Goal: Task Accomplishment & Management: Use online tool/utility

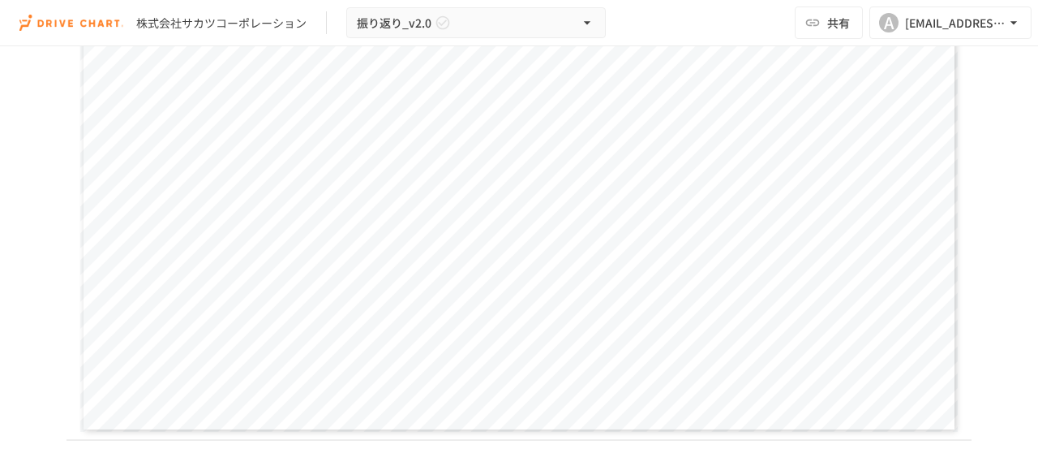
scroll to position [2042, 0]
click at [348, 214] on div "**********" at bounding box center [519, 186] width 879 height 494
click at [650, 150] on div "**********" at bounding box center [519, 186] width 879 height 494
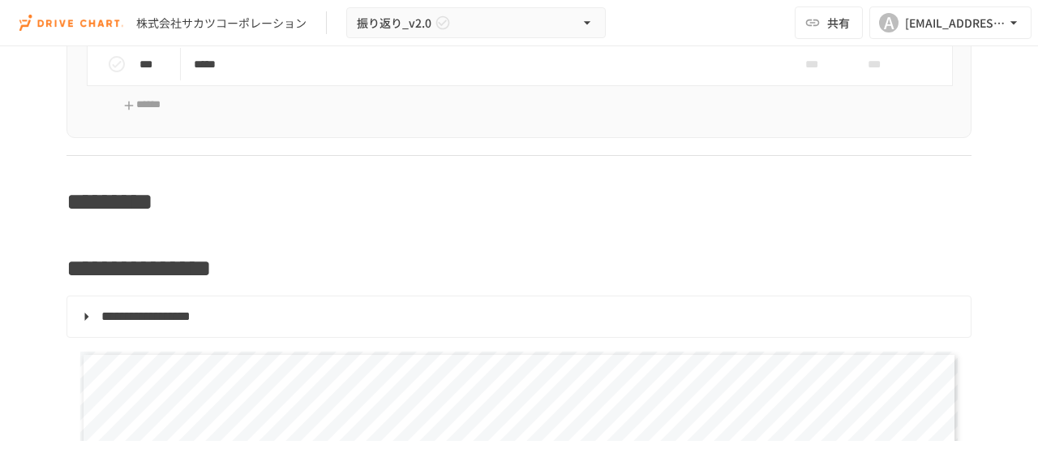
scroll to position [1625, 0]
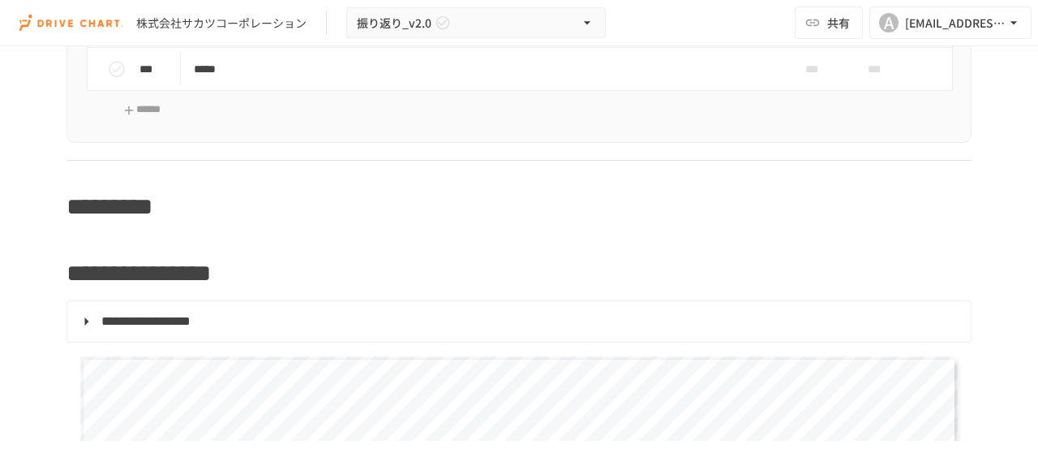
click at [159, 322] on span "**********" at bounding box center [145, 321] width 89 height 12
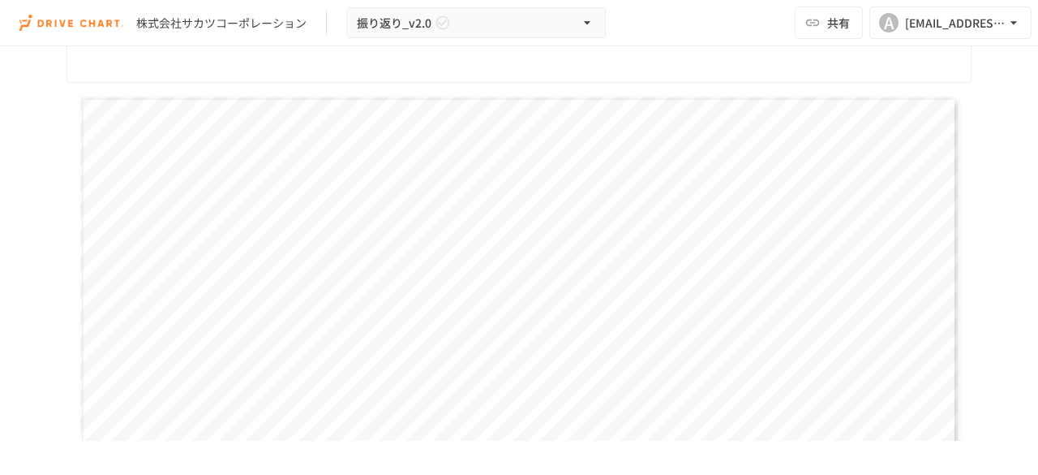
scroll to position [1993, 0]
click at [340, 211] on div "**********" at bounding box center [519, 342] width 879 height 494
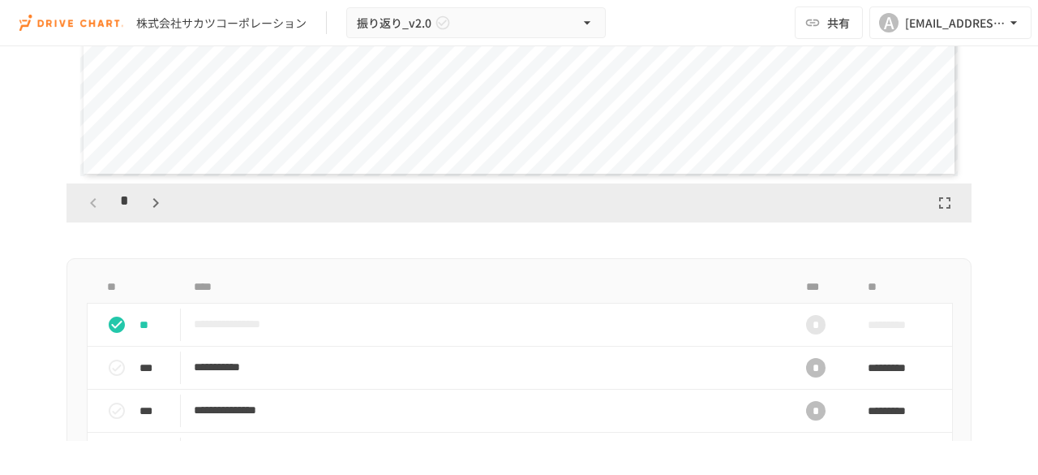
scroll to position [2406, 0]
click at [153, 197] on icon "button" at bounding box center [156, 202] width 6 height 10
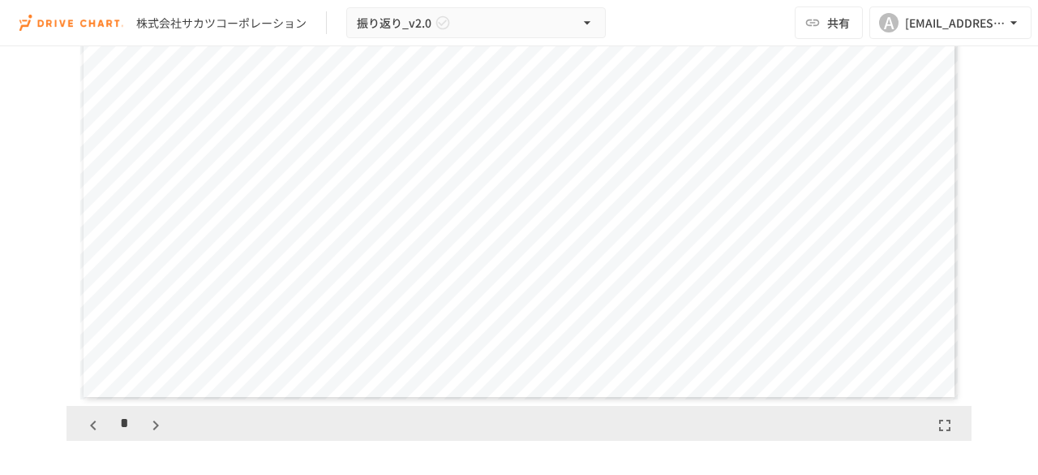
scroll to position [2185, 0]
click at [153, 421] on icon "button" at bounding box center [155, 423] width 19 height 19
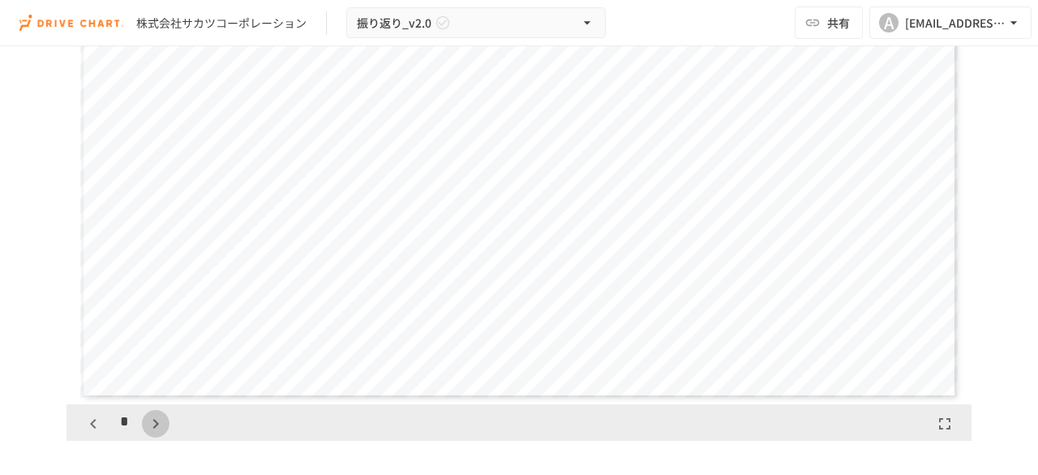
scroll to position [2028, 0]
click at [153, 421] on icon "button" at bounding box center [155, 423] width 19 height 19
click at [153, 432] on icon "button" at bounding box center [155, 434] width 19 height 19
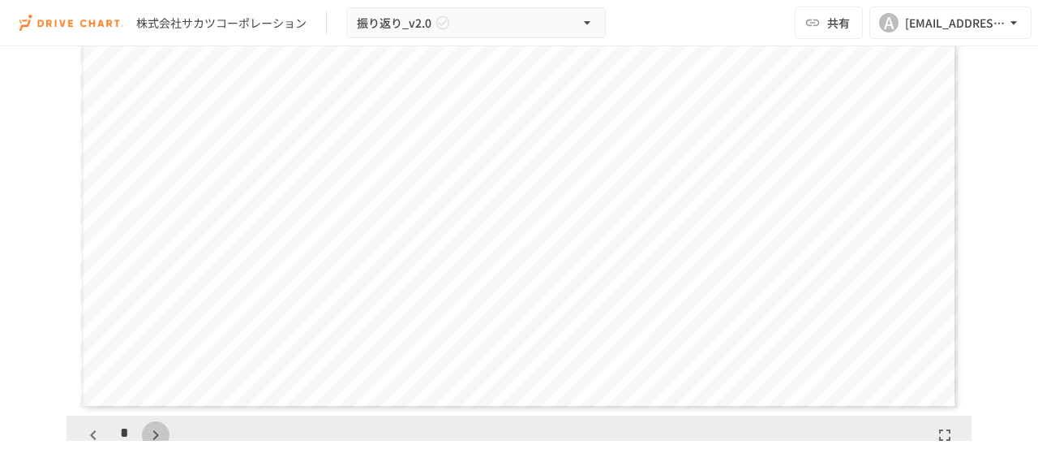
click at [153, 432] on icon "button" at bounding box center [155, 434] width 19 height 19
click at [154, 432] on icon "button" at bounding box center [163, 434] width 19 height 19
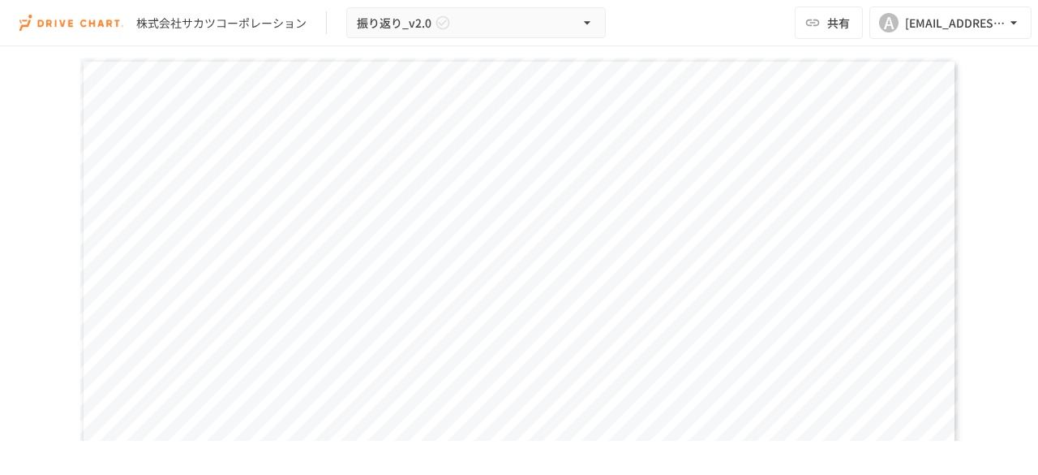
scroll to position [2029, 0]
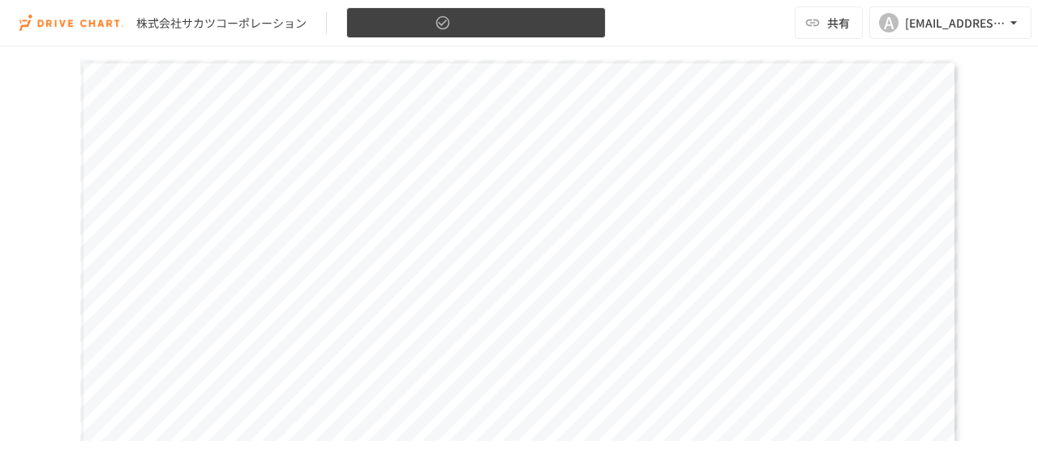
click at [589, 17] on icon "button" at bounding box center [587, 23] width 16 height 16
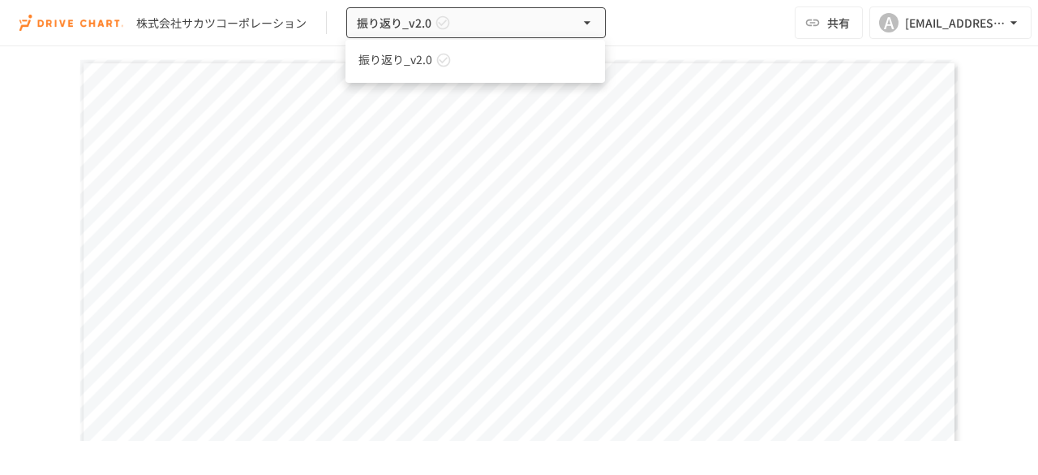
click at [716, 39] on div at bounding box center [519, 237] width 1038 height 475
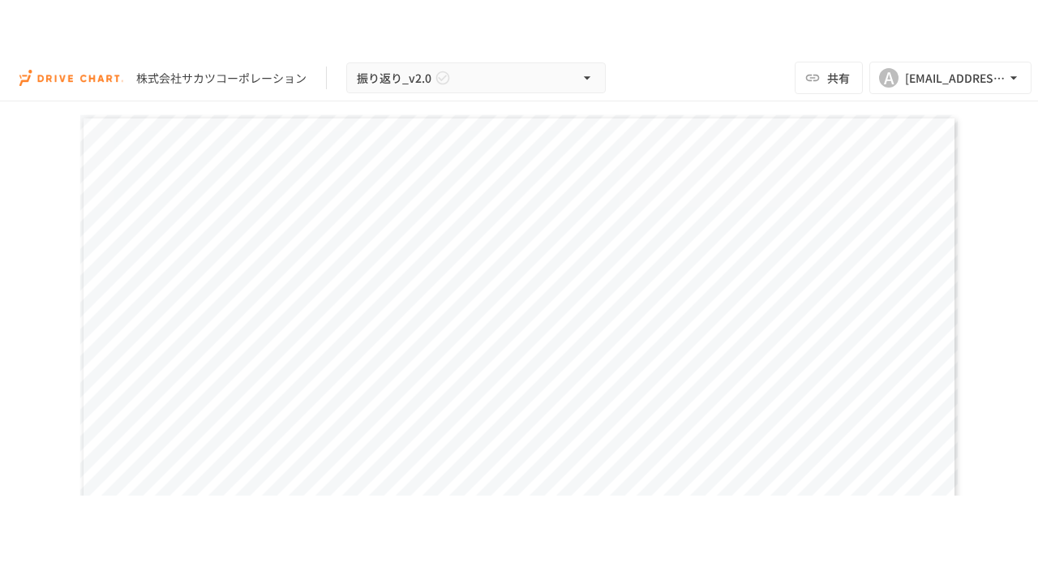
scroll to position [2198, 0]
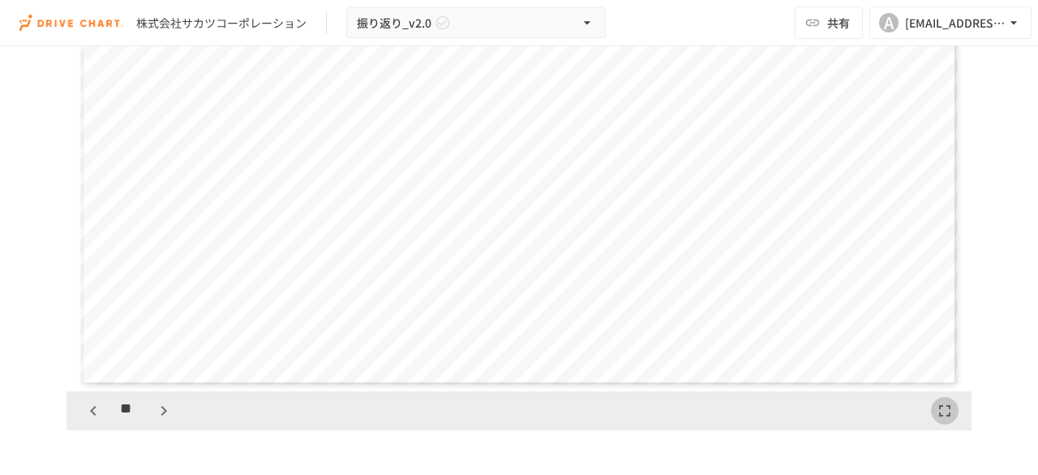
click at [936, 408] on icon "button" at bounding box center [944, 410] width 19 height 19
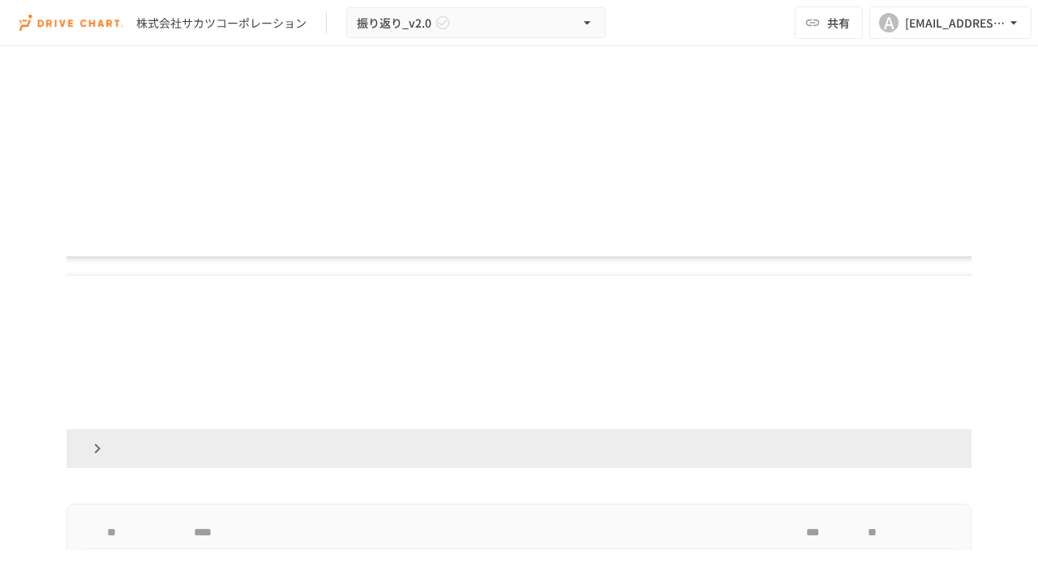
scroll to position [4907, 0]
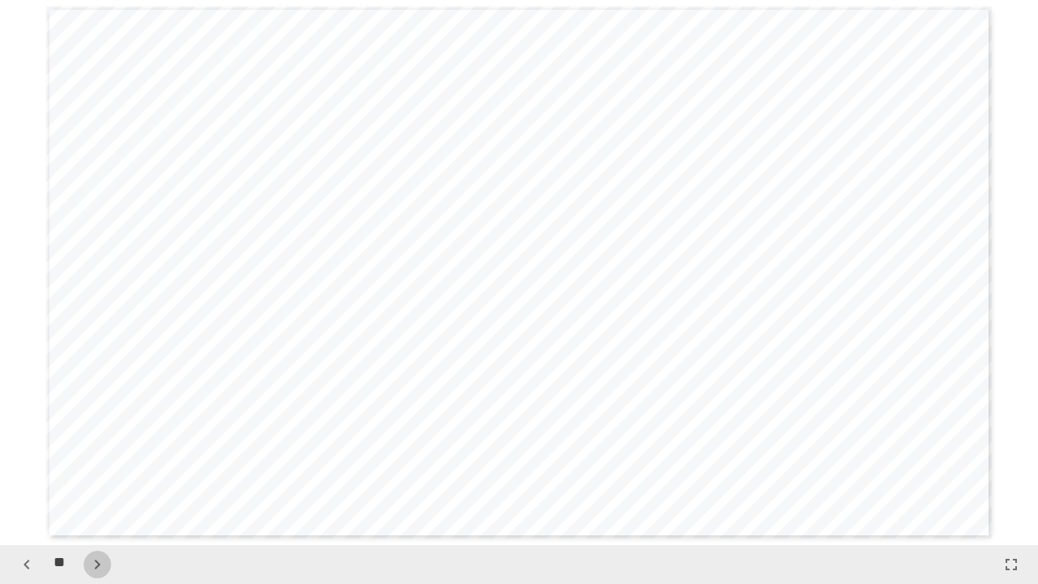
click at [99, 474] on icon "button" at bounding box center [97, 564] width 19 height 19
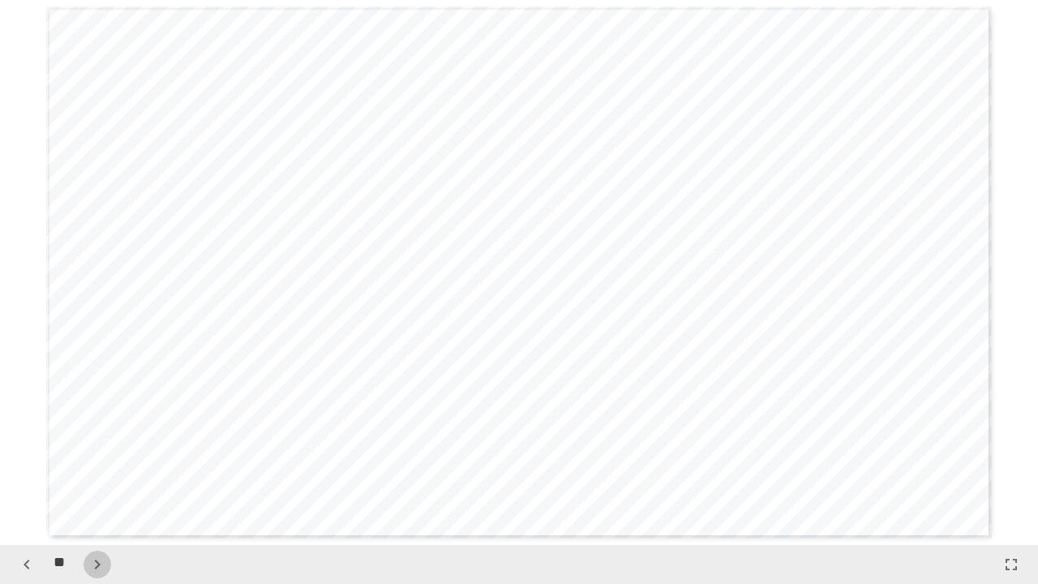
click at [99, 474] on icon "button" at bounding box center [97, 564] width 19 height 19
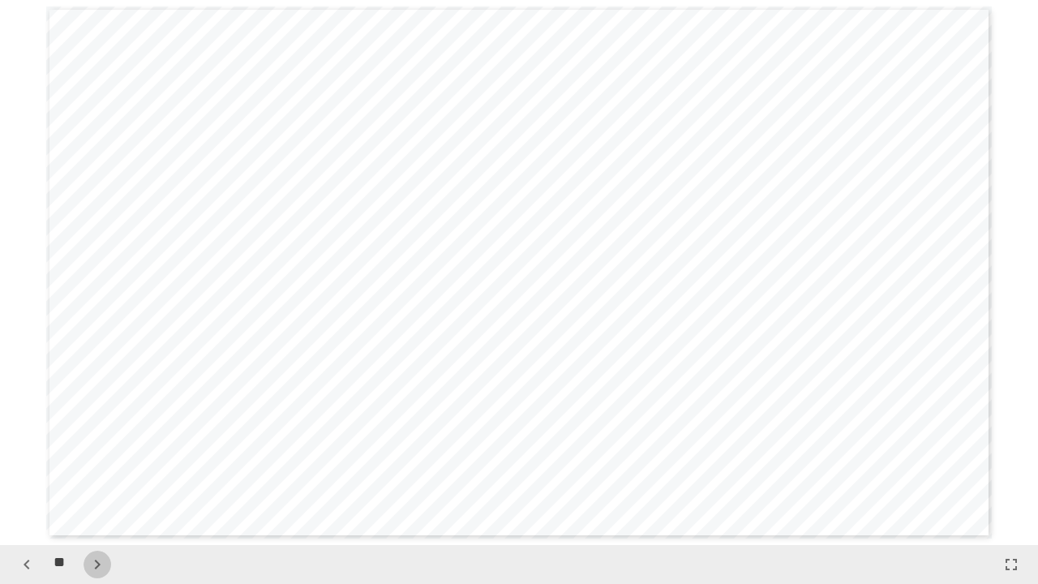
scroll to position [8178, 0]
click at [30, 474] on icon "button" at bounding box center [26, 564] width 19 height 19
click at [97, 474] on icon "button" at bounding box center [97, 564] width 19 height 19
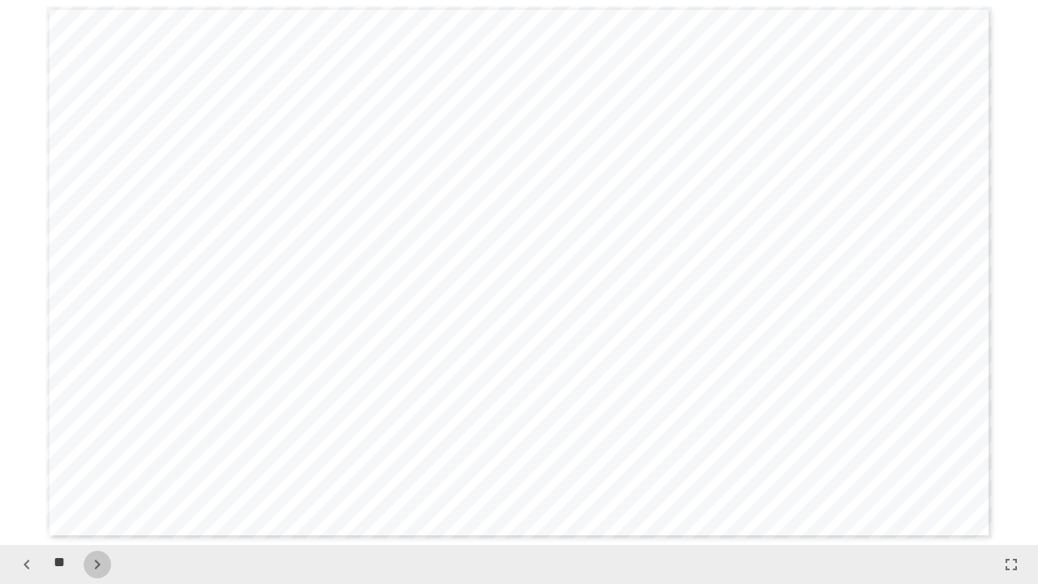
click at [97, 474] on icon "button" at bounding box center [97, 564] width 19 height 19
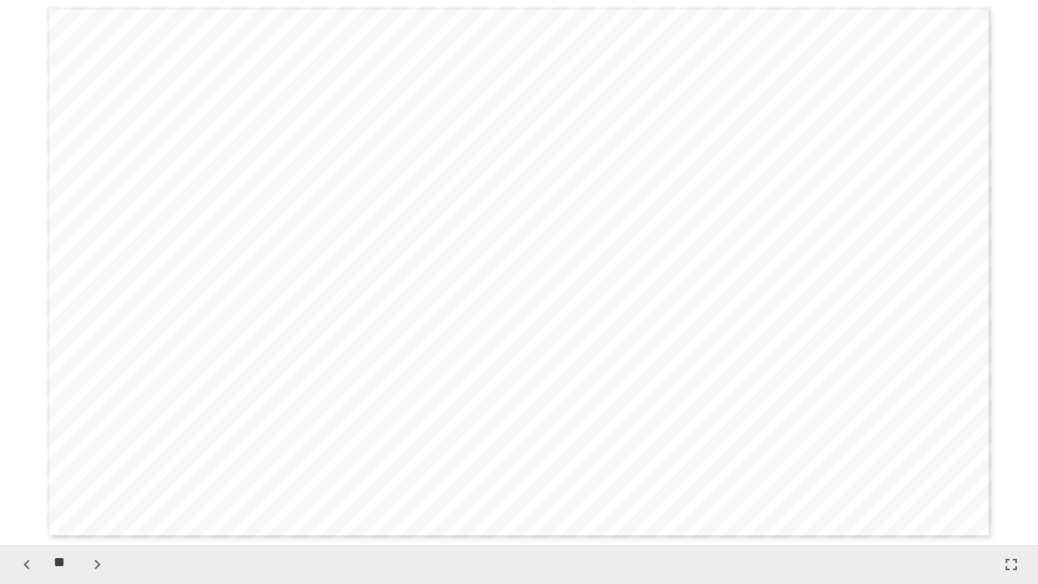
scroll to position [9813, 0]
click at [97, 474] on icon "button" at bounding box center [97, 564] width 19 height 19
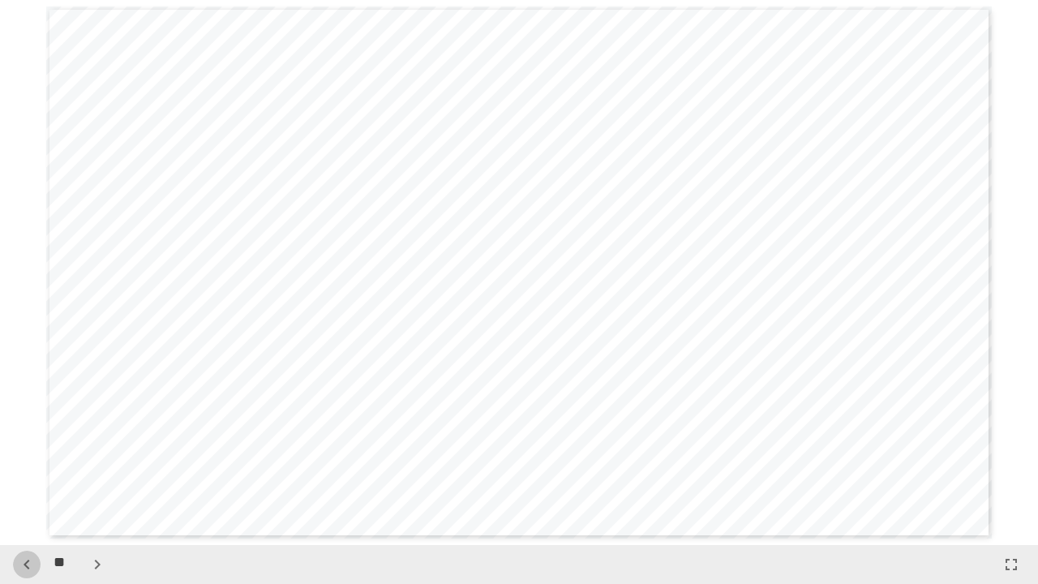
click at [28, 474] on icon "button" at bounding box center [26, 564] width 19 height 19
click at [96, 474] on icon "button" at bounding box center [97, 564] width 19 height 19
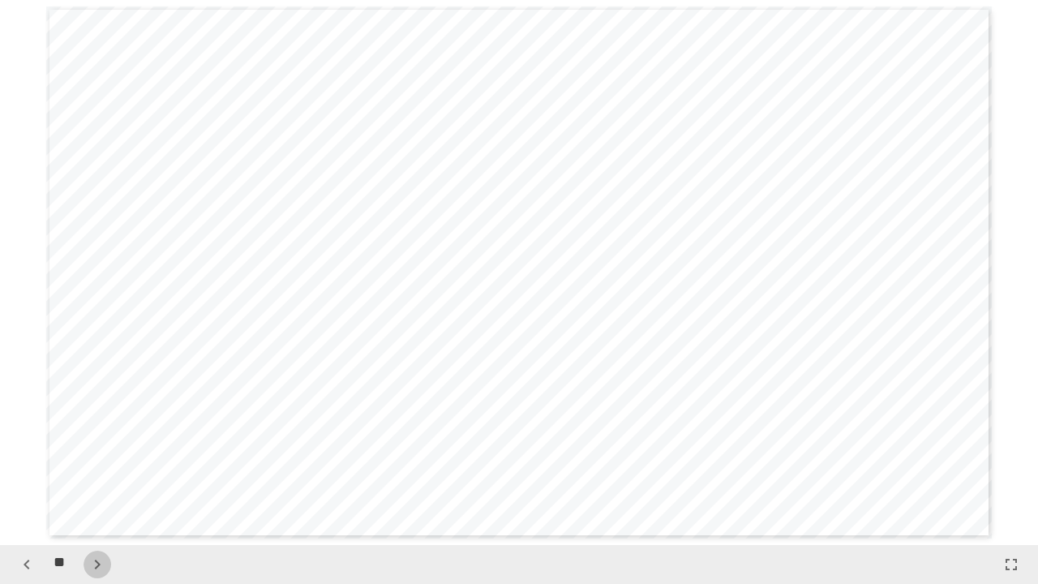
scroll to position [10359, 0]
click at [96, 474] on icon "button" at bounding box center [97, 564] width 19 height 19
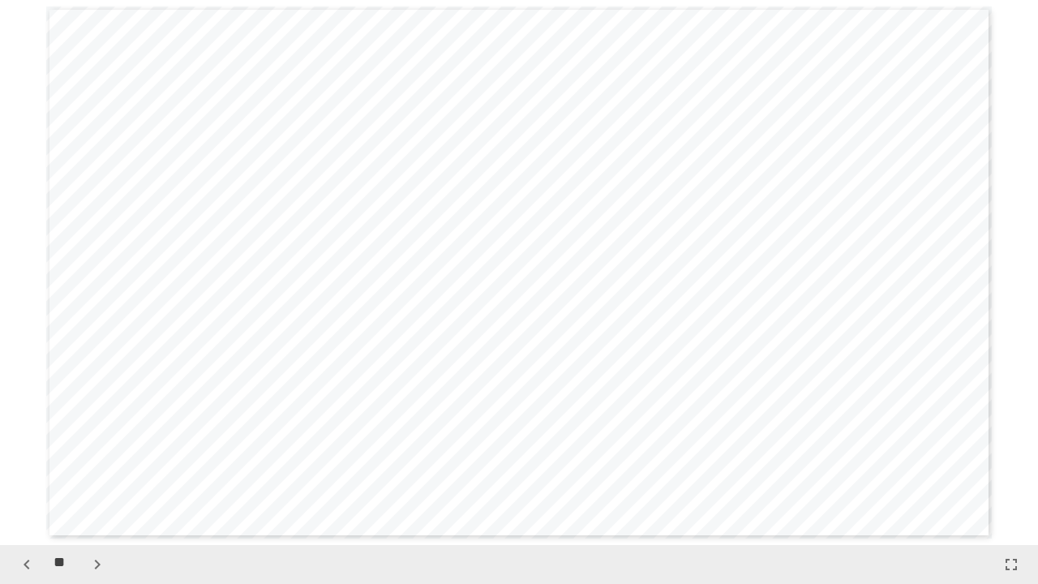
click at [96, 474] on icon "button" at bounding box center [97, 564] width 19 height 19
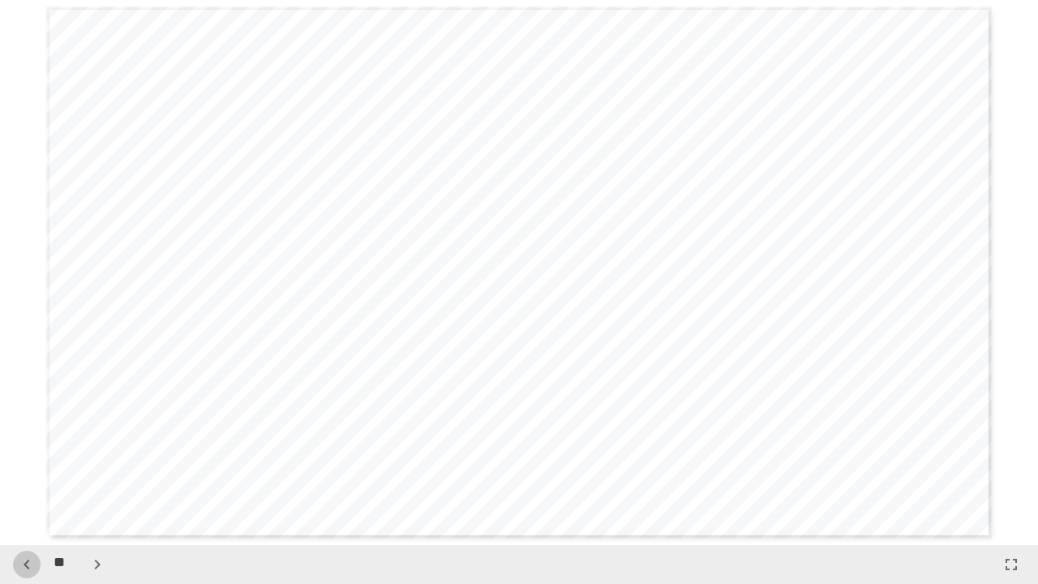
click at [19, 474] on icon "button" at bounding box center [26, 564] width 19 height 19
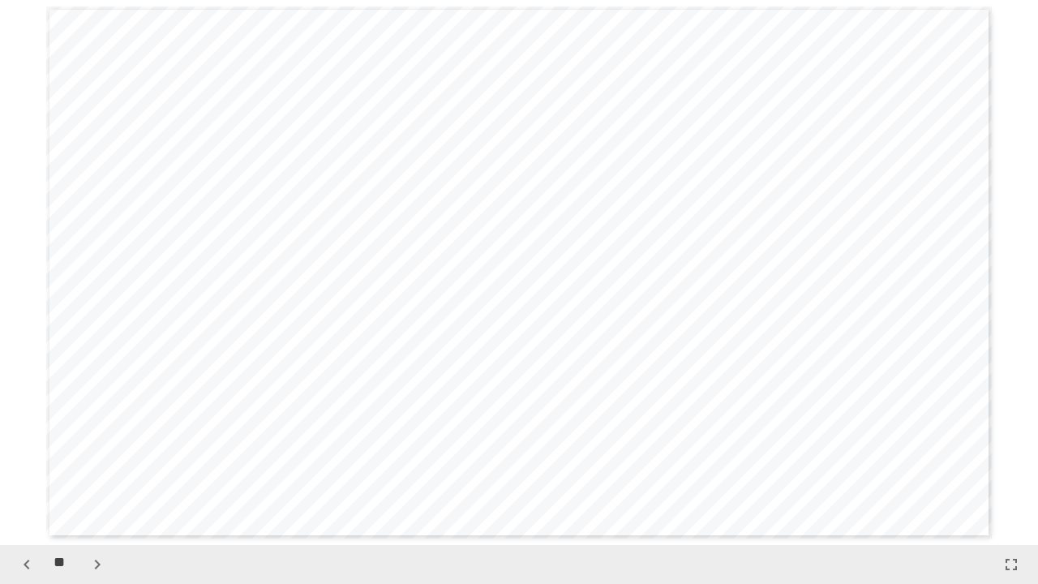
click at [19, 474] on icon "button" at bounding box center [26, 564] width 19 height 19
click at [99, 474] on icon "button" at bounding box center [98, 565] width 6 height 10
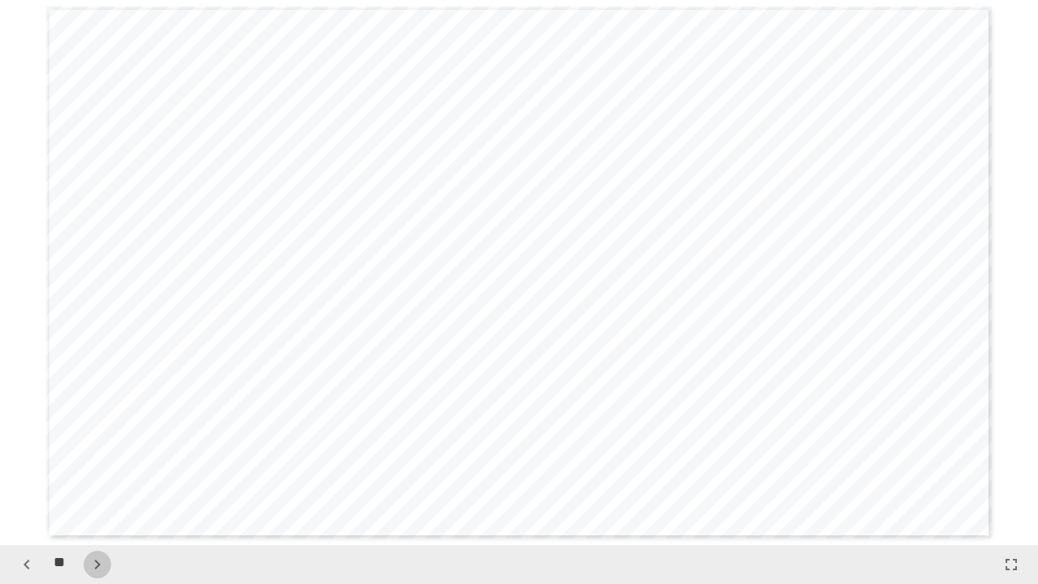
click at [99, 474] on icon "button" at bounding box center [98, 565] width 6 height 10
click at [26, 474] on icon "button" at bounding box center [26, 564] width 19 height 19
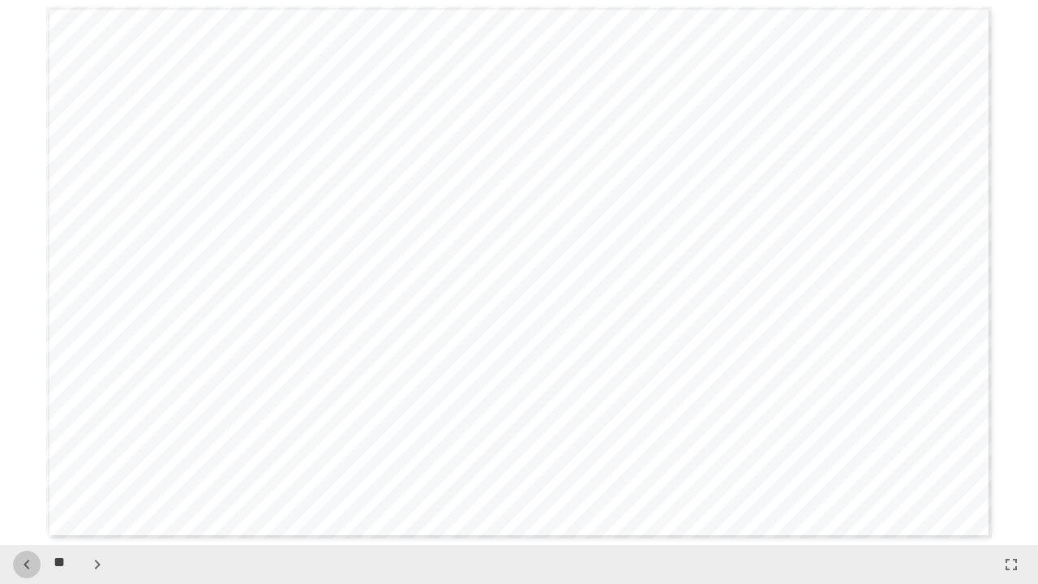
click at [26, 474] on icon "button" at bounding box center [26, 564] width 19 height 19
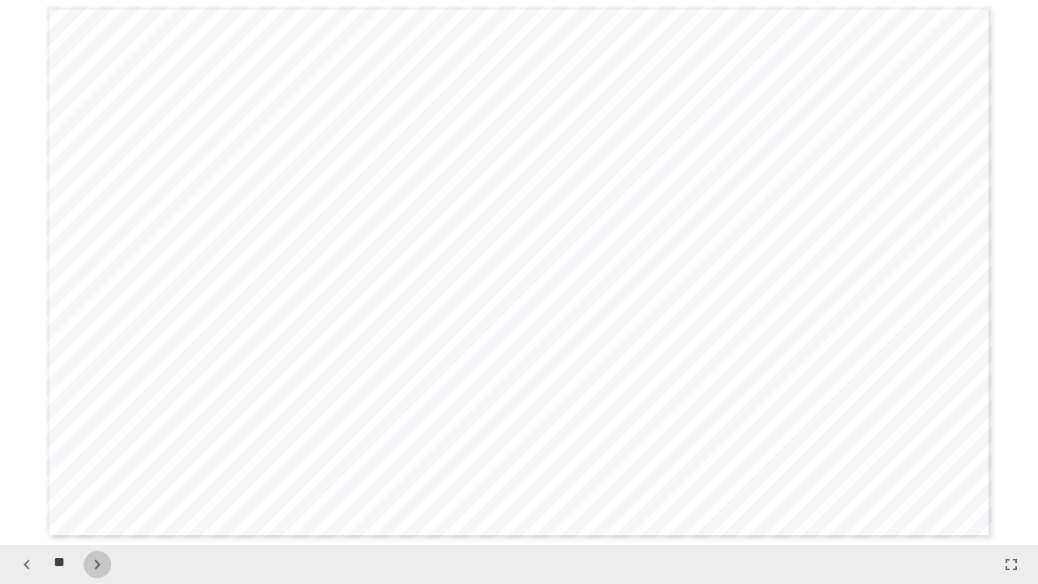
click at [97, 474] on icon "button" at bounding box center [97, 564] width 19 height 19
click at [99, 474] on icon "button" at bounding box center [97, 564] width 19 height 19
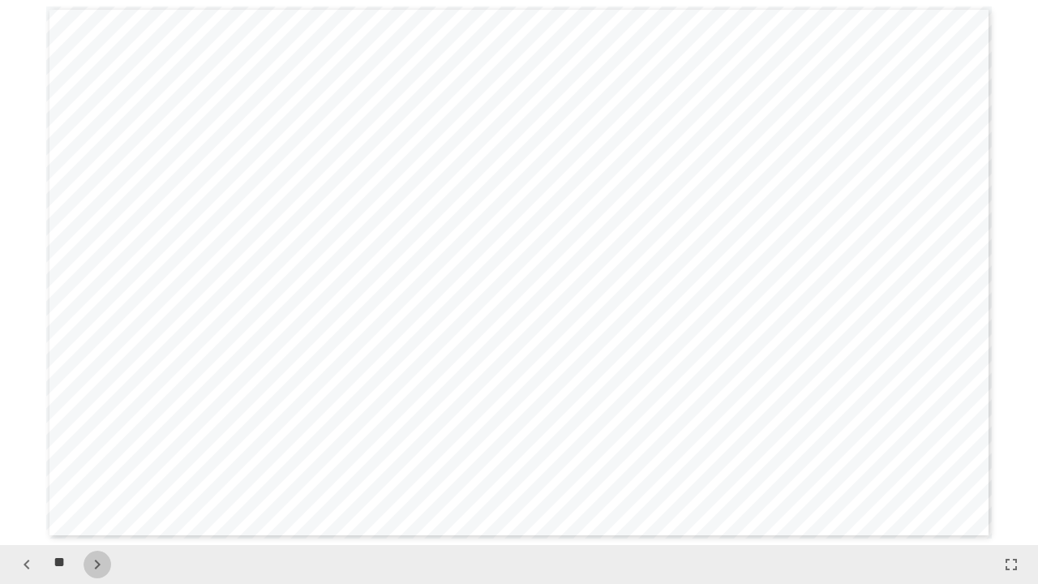
click at [99, 474] on icon "button" at bounding box center [97, 564] width 19 height 19
click at [17, 474] on icon "button" at bounding box center [26, 564] width 19 height 19
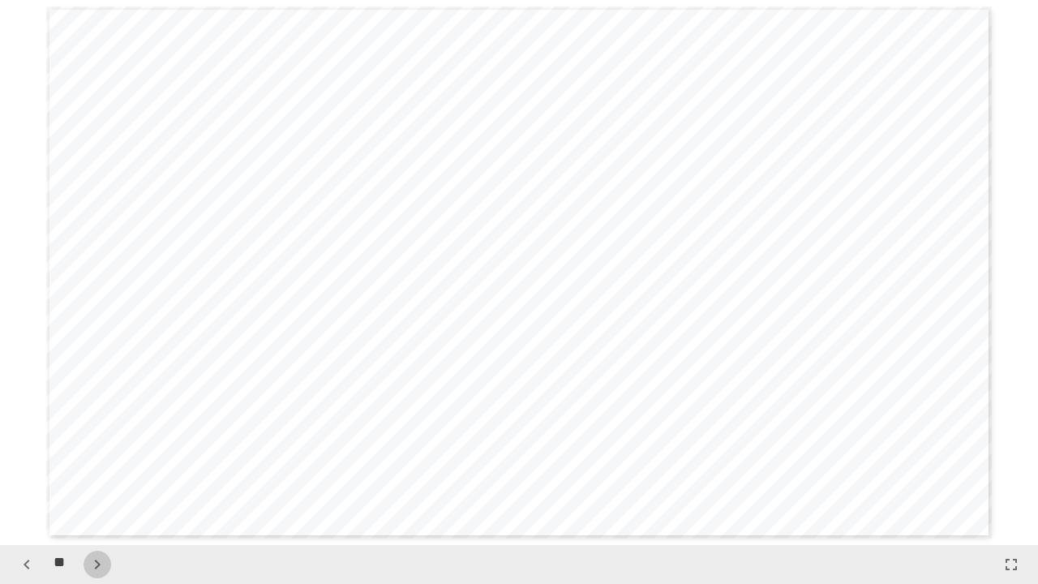
click at [92, 474] on icon "button" at bounding box center [97, 564] width 19 height 19
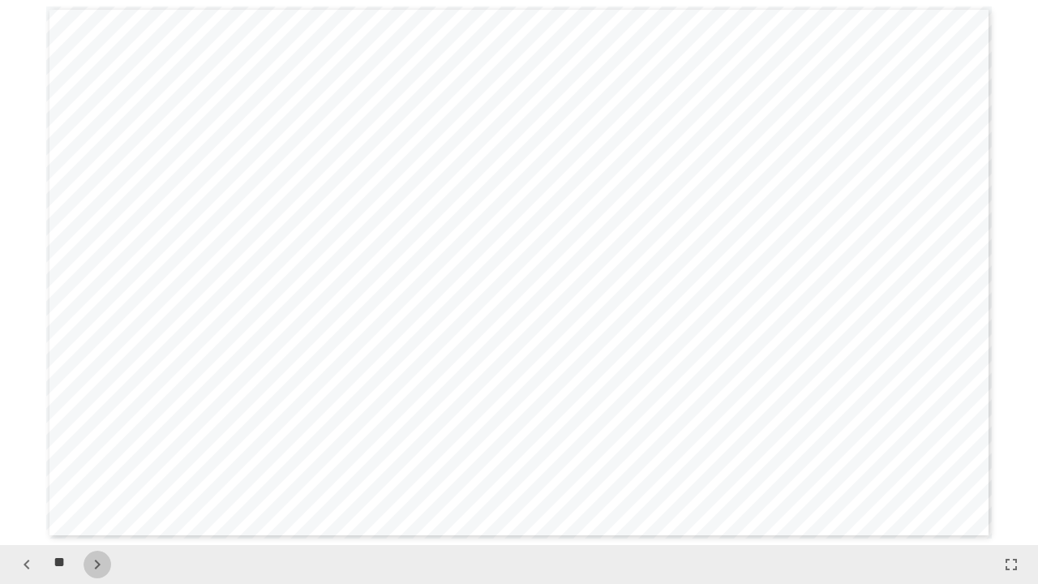
scroll to position [13085, 0]
click at [30, 474] on button "button" at bounding box center [27, 565] width 28 height 28
click at [35, 474] on icon "button" at bounding box center [26, 564] width 19 height 19
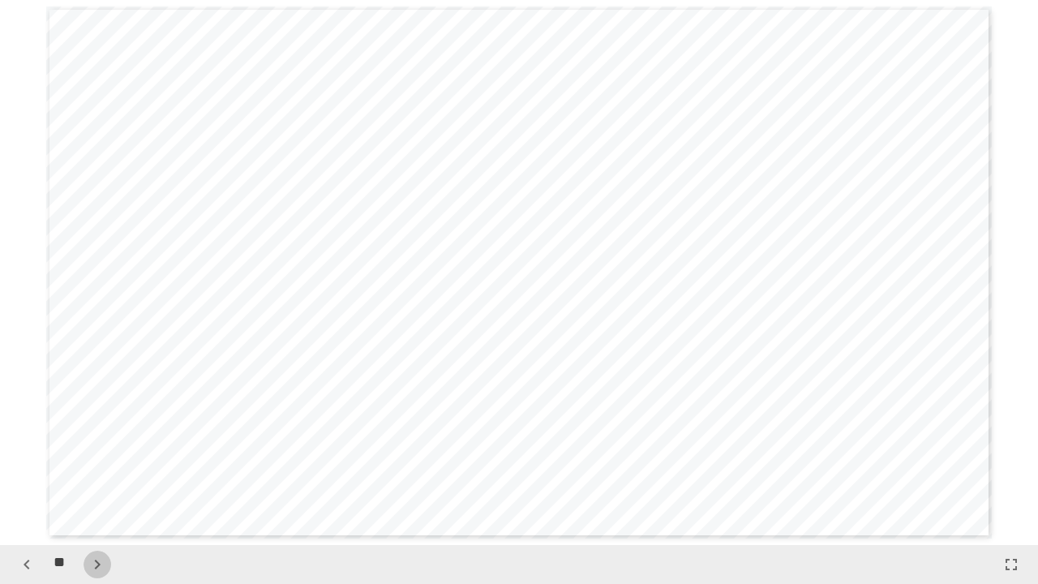
click at [89, 474] on icon "button" at bounding box center [97, 564] width 19 height 19
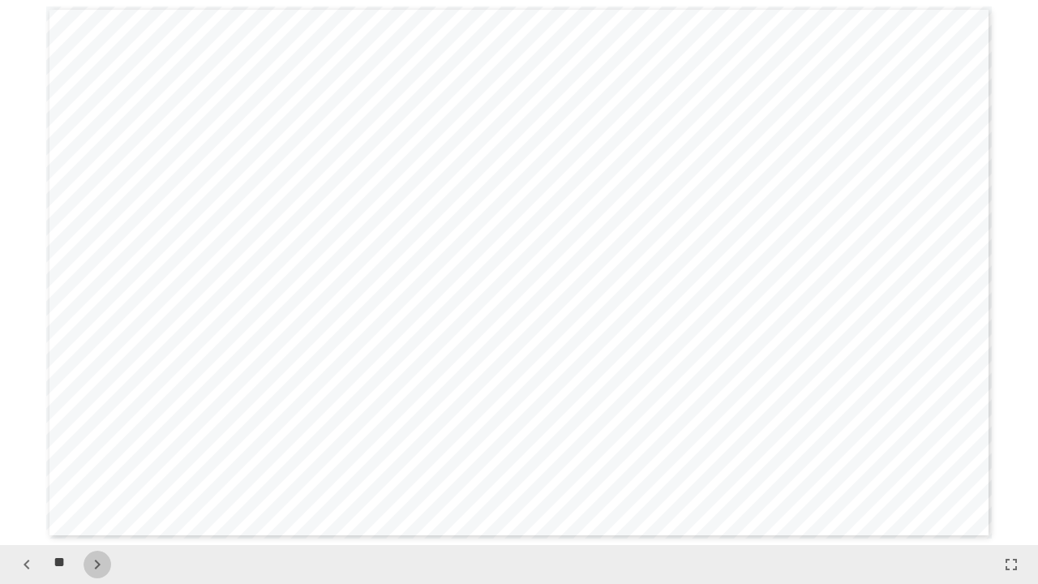
scroll to position [13630, 0]
click at [92, 474] on icon "button" at bounding box center [97, 564] width 19 height 19
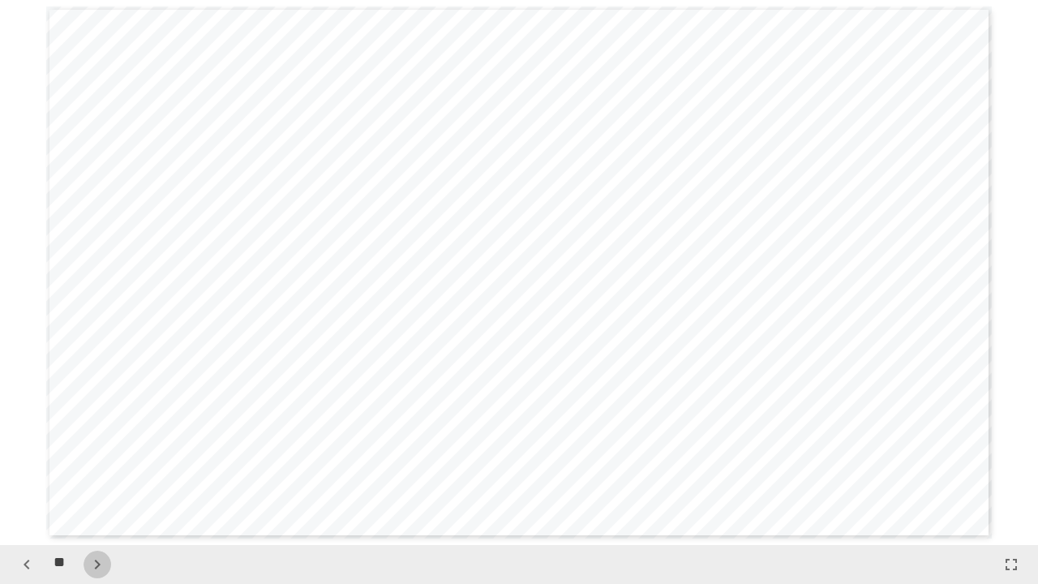
click at [92, 474] on icon "button" at bounding box center [97, 564] width 19 height 19
click at [32, 474] on icon "button" at bounding box center [26, 564] width 19 height 19
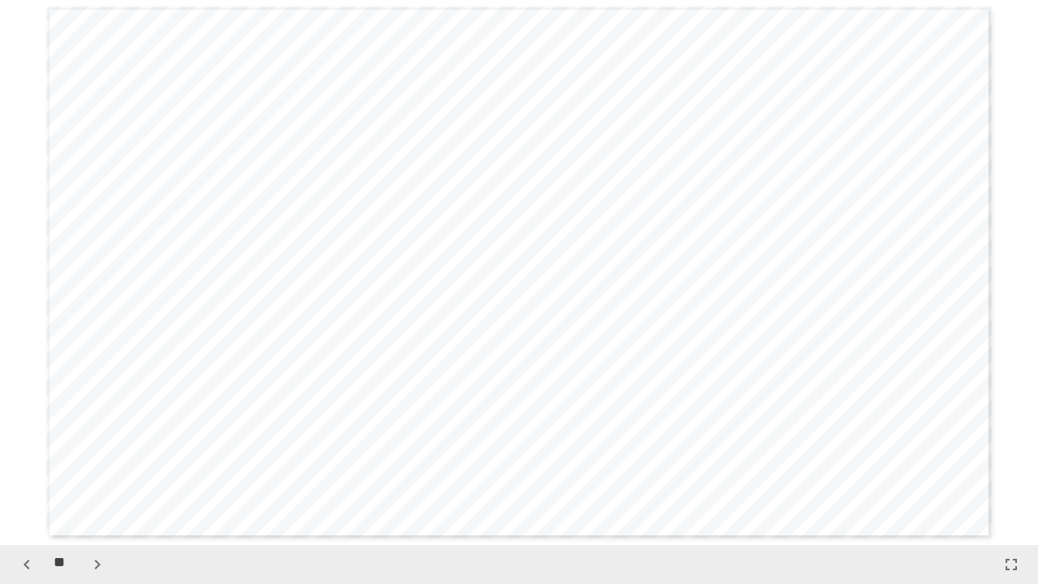
scroll to position [15265, 0]
click at [104, 474] on button "button" at bounding box center [98, 565] width 28 height 28
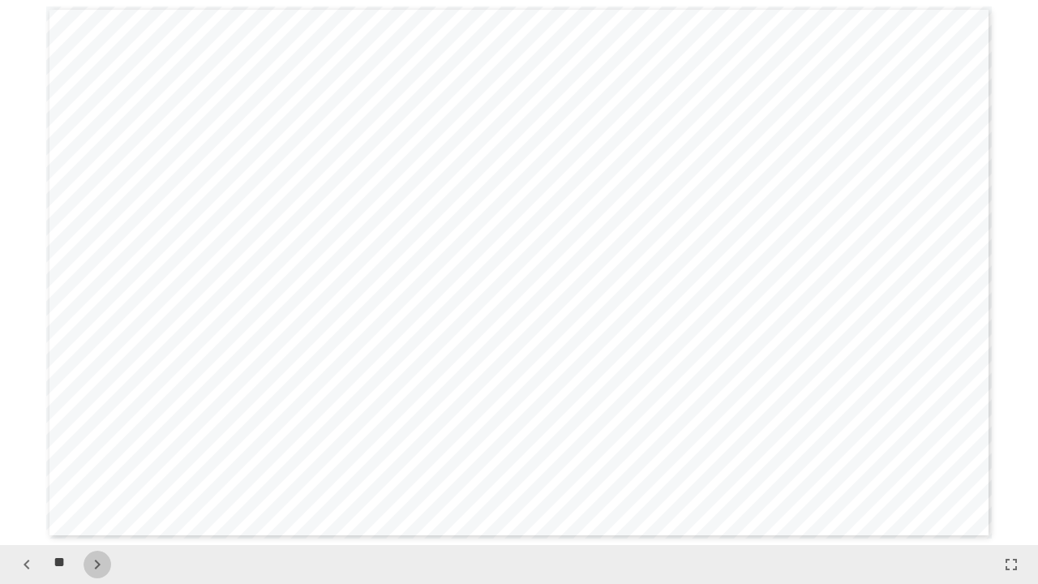
click at [104, 474] on button "button" at bounding box center [98, 565] width 28 height 28
click at [104, 474] on div "**" at bounding box center [62, 565] width 98 height 28
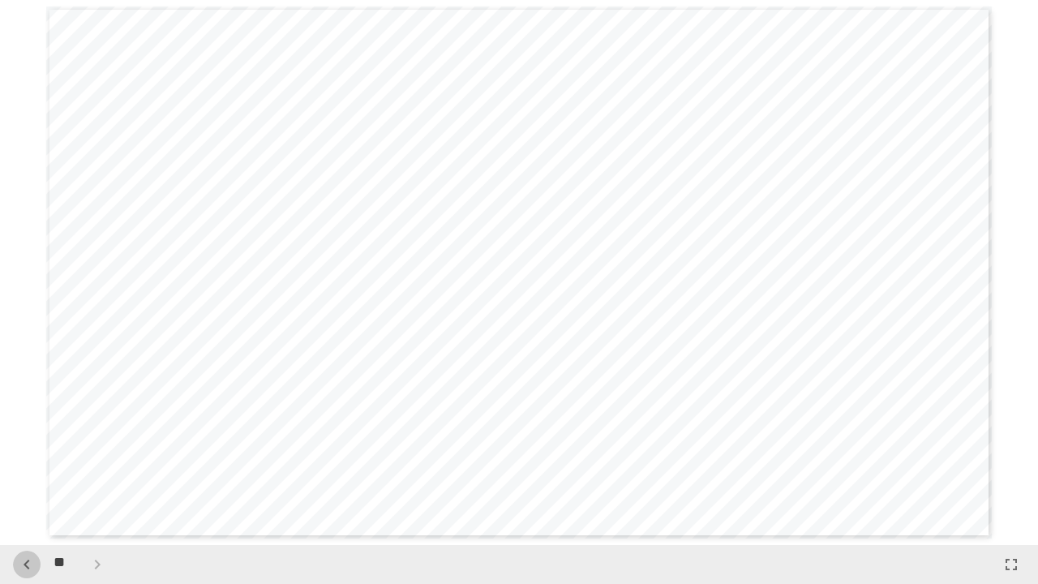
click at [28, 474] on icon "button" at bounding box center [26, 564] width 19 height 19
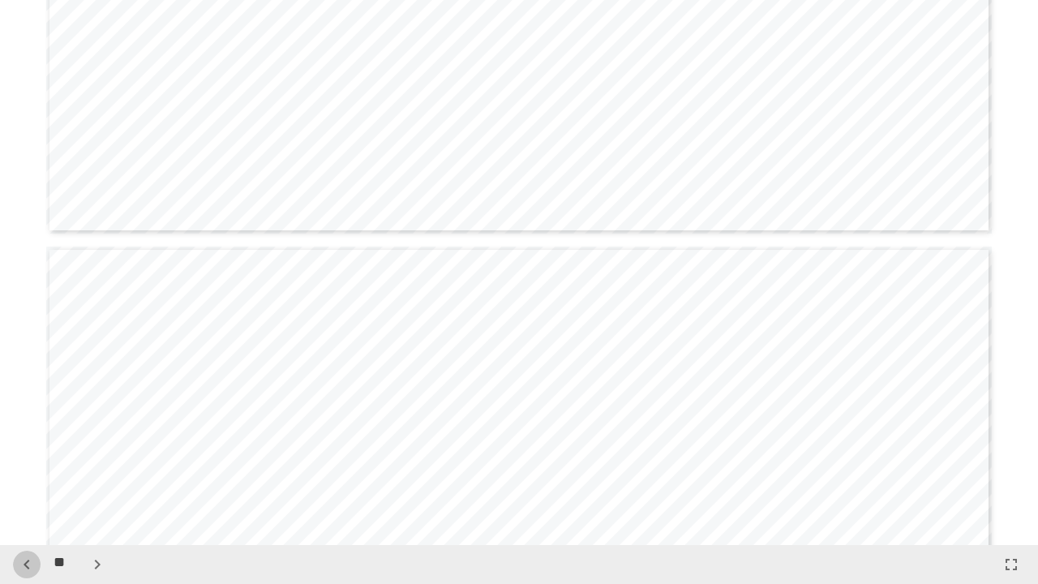
click at [28, 474] on icon "button" at bounding box center [26, 564] width 19 height 19
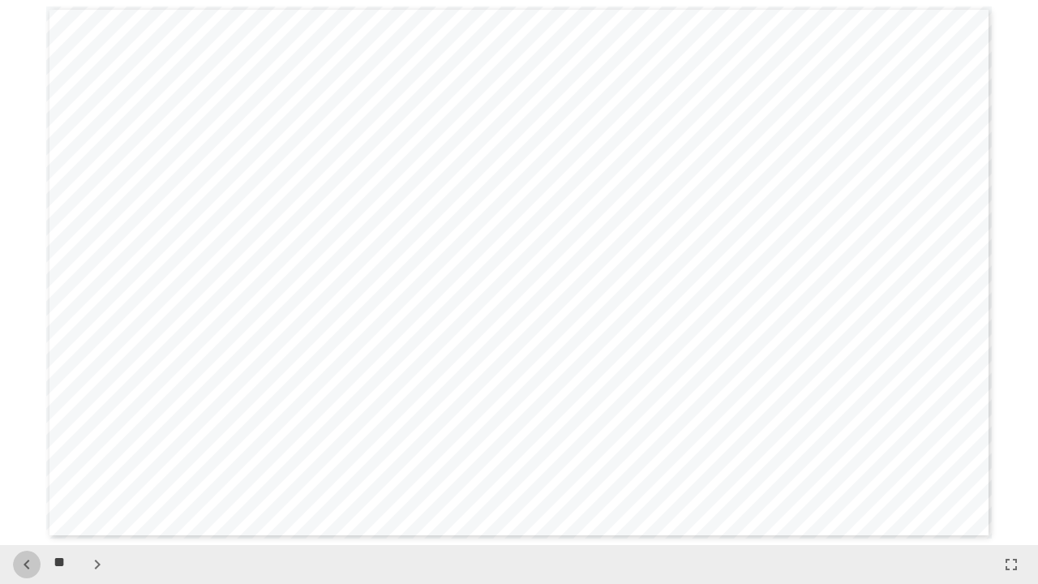
click at [28, 474] on icon "button" at bounding box center [26, 564] width 19 height 19
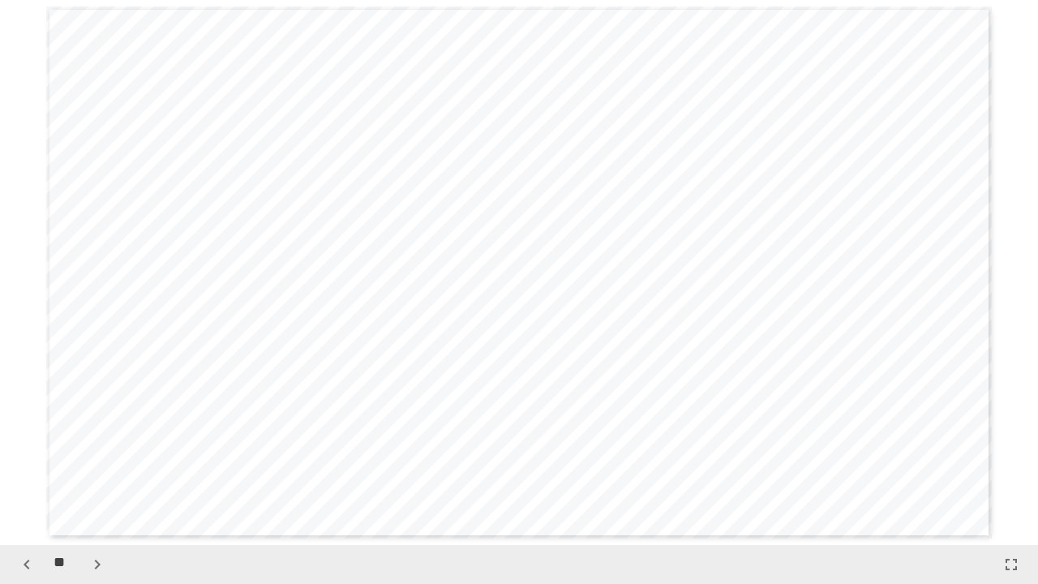
click at [28, 474] on icon "button" at bounding box center [26, 564] width 19 height 19
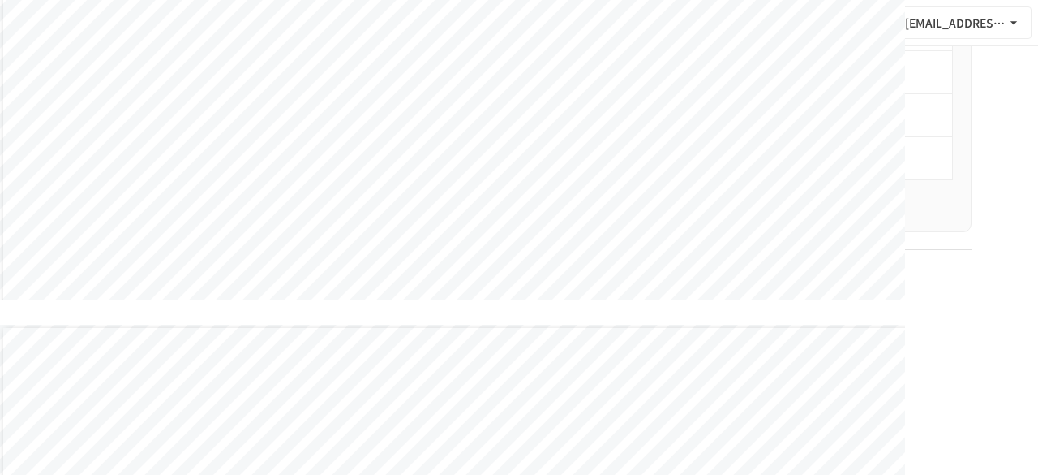
scroll to position [8619, 0]
